Goal: Transaction & Acquisition: Purchase product/service

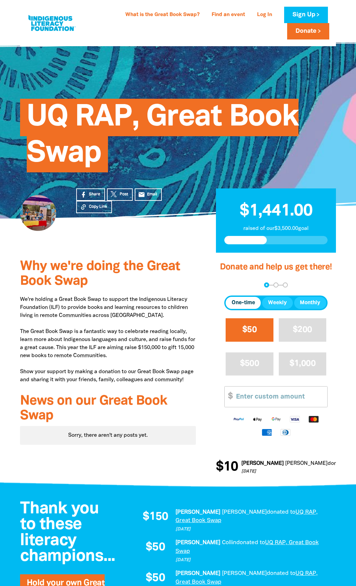
click at [235, 332] on button "$50" at bounding box center [249, 329] width 47 height 23
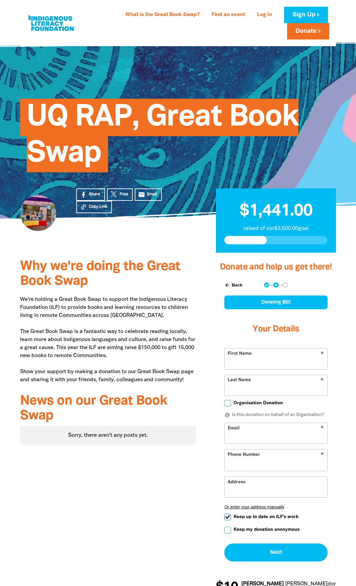
select select "AU"
click at [257, 367] on input "First Name" at bounding box center [276, 358] width 103 height 20
type input "[PERSON_NAME]"
click at [250, 436] on input "Email" at bounding box center [276, 433] width 103 height 20
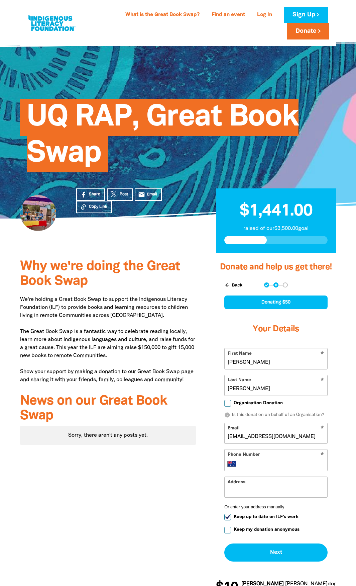
type input "[EMAIL_ADDRESS][DOMAIN_NAME]"
click at [253, 462] on input "Phone Number" at bounding box center [283, 464] width 84 height 8
type input "0418 786 994"
click at [228, 516] on input "Keep up to date on ILF's work" at bounding box center [227, 516] width 7 height 7
checkbox input "false"
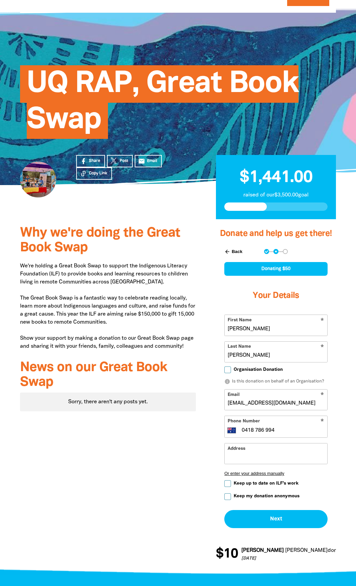
scroll to position [67, 0]
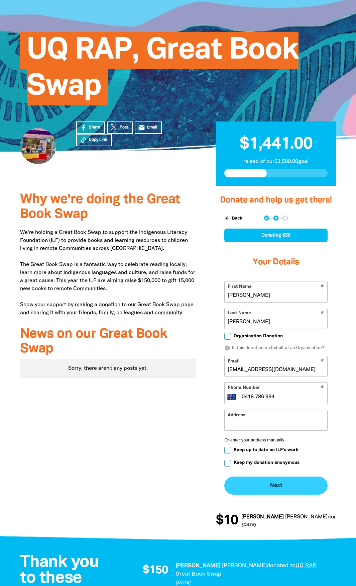
click at [272, 489] on button "Next chevron_right" at bounding box center [275, 485] width 103 height 18
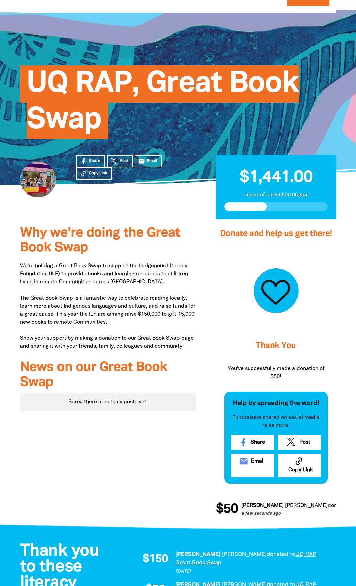
scroll to position [0, 0]
